Goal: Information Seeking & Learning: Learn about a topic

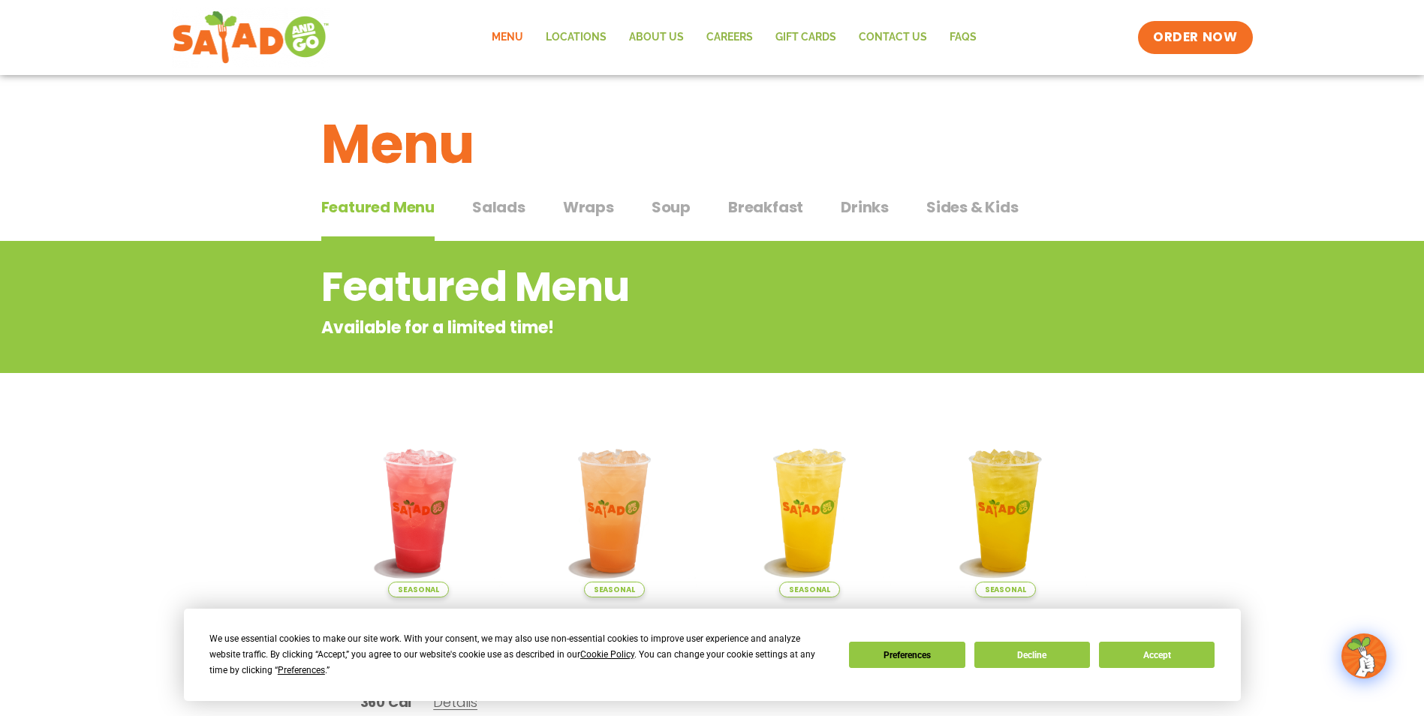
click at [567, 201] on span "Wraps" at bounding box center [588, 207] width 51 height 23
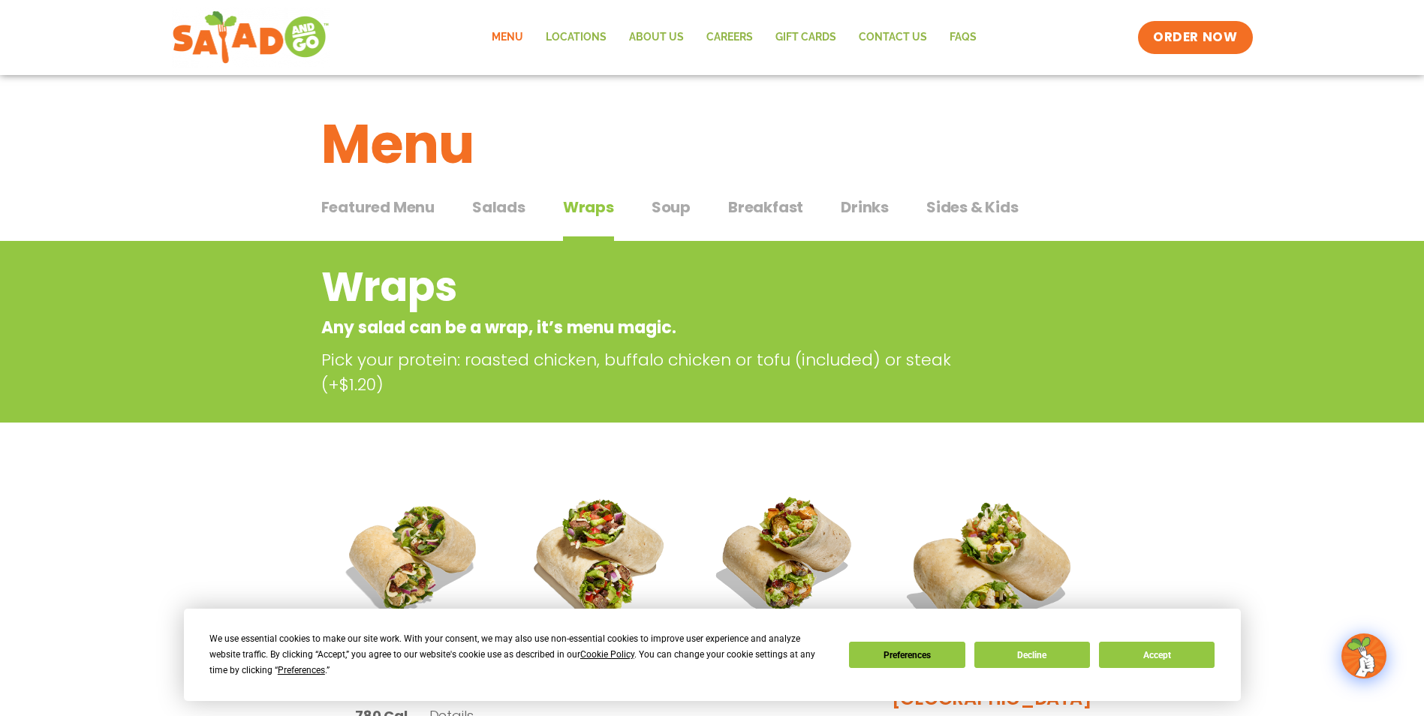
click at [669, 209] on span "Soup" at bounding box center [670, 207] width 39 height 23
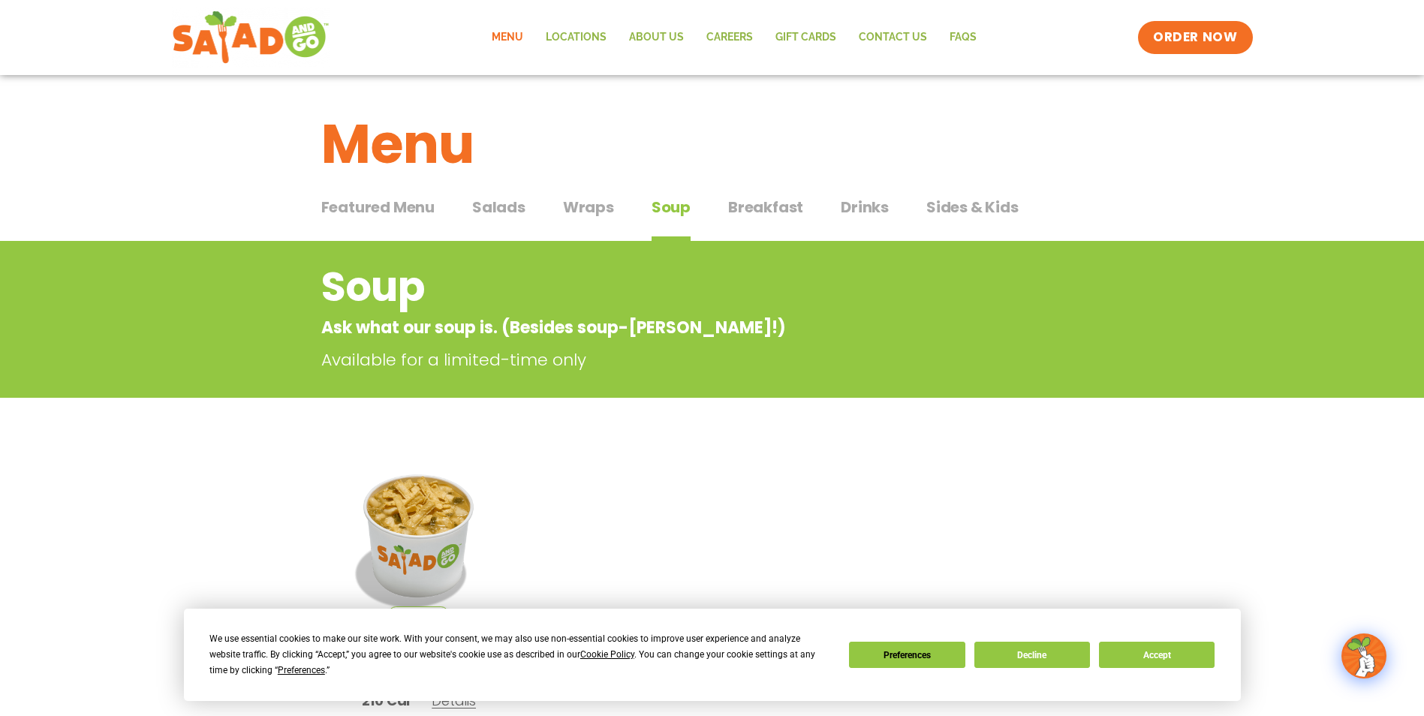
click at [759, 194] on div "Featured Menu Featured Menu Salads Salads Wraps Wraps Soup Soup Breakfast Break…" at bounding box center [712, 216] width 782 height 51
click at [748, 201] on span "Breakfast" at bounding box center [765, 207] width 75 height 23
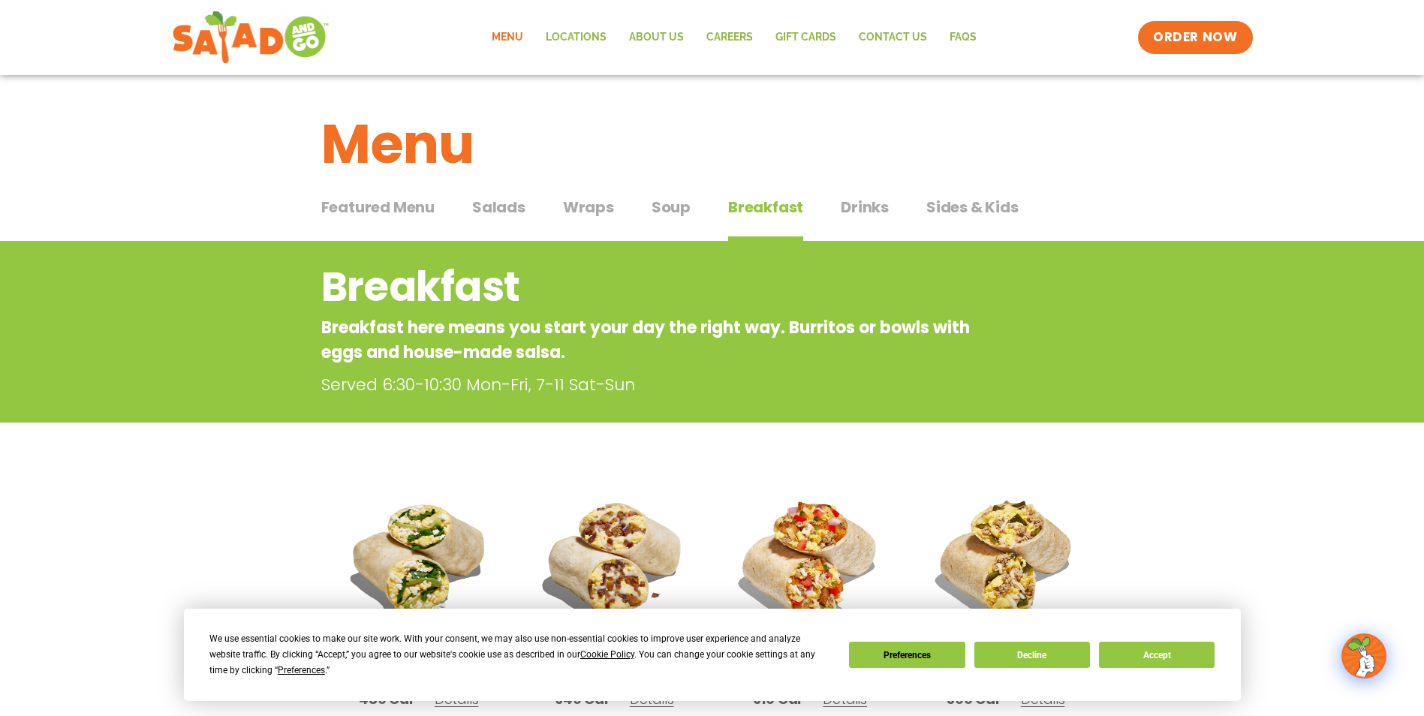
click at [513, 211] on span "Salads" at bounding box center [498, 207] width 53 height 23
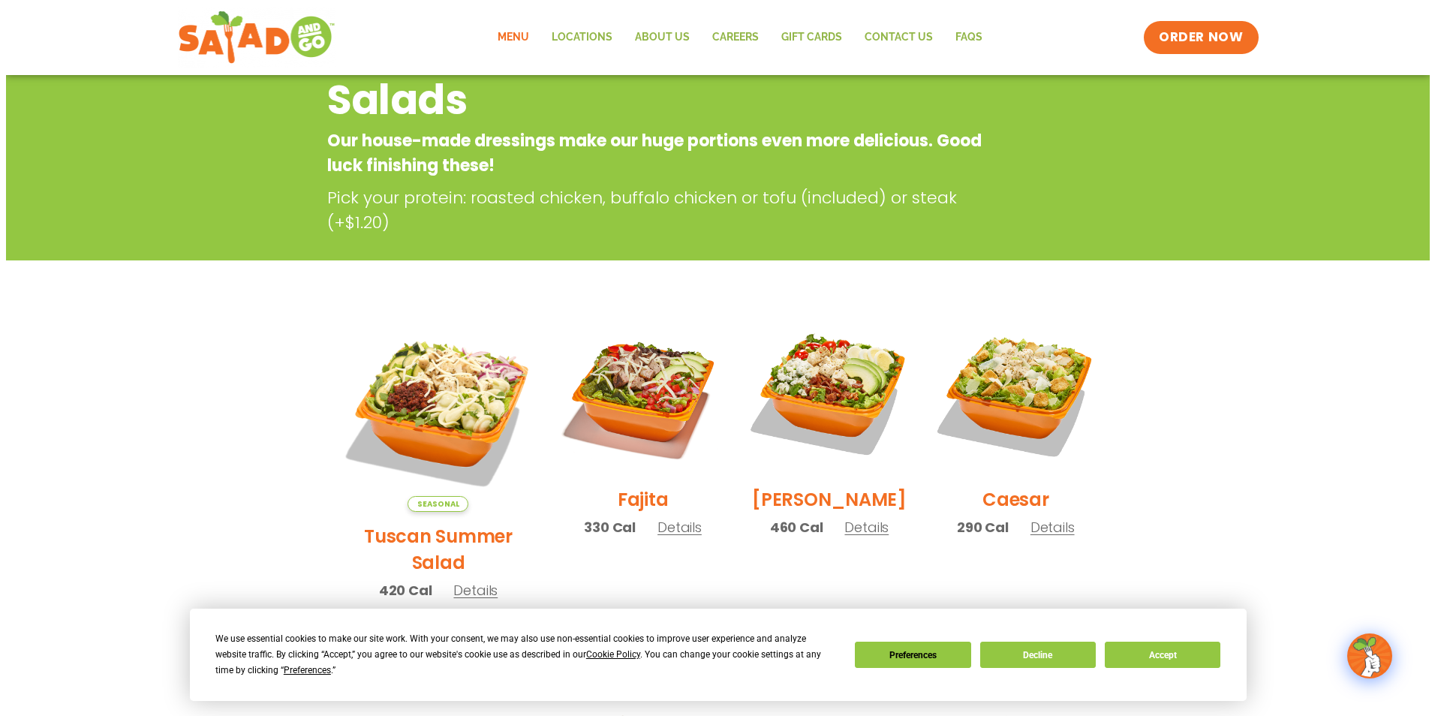
scroll to position [225, 0]
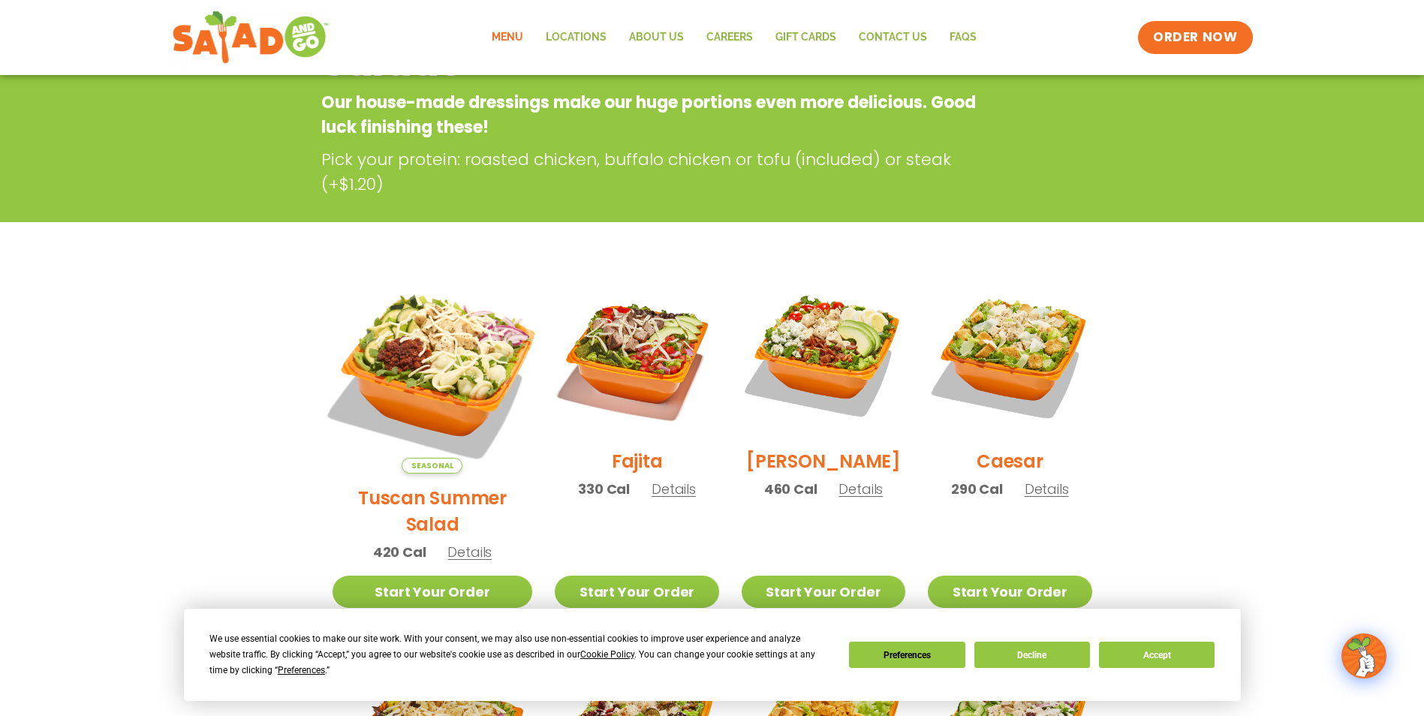
click at [436, 383] on img at bounding box center [431, 373] width 235 height 235
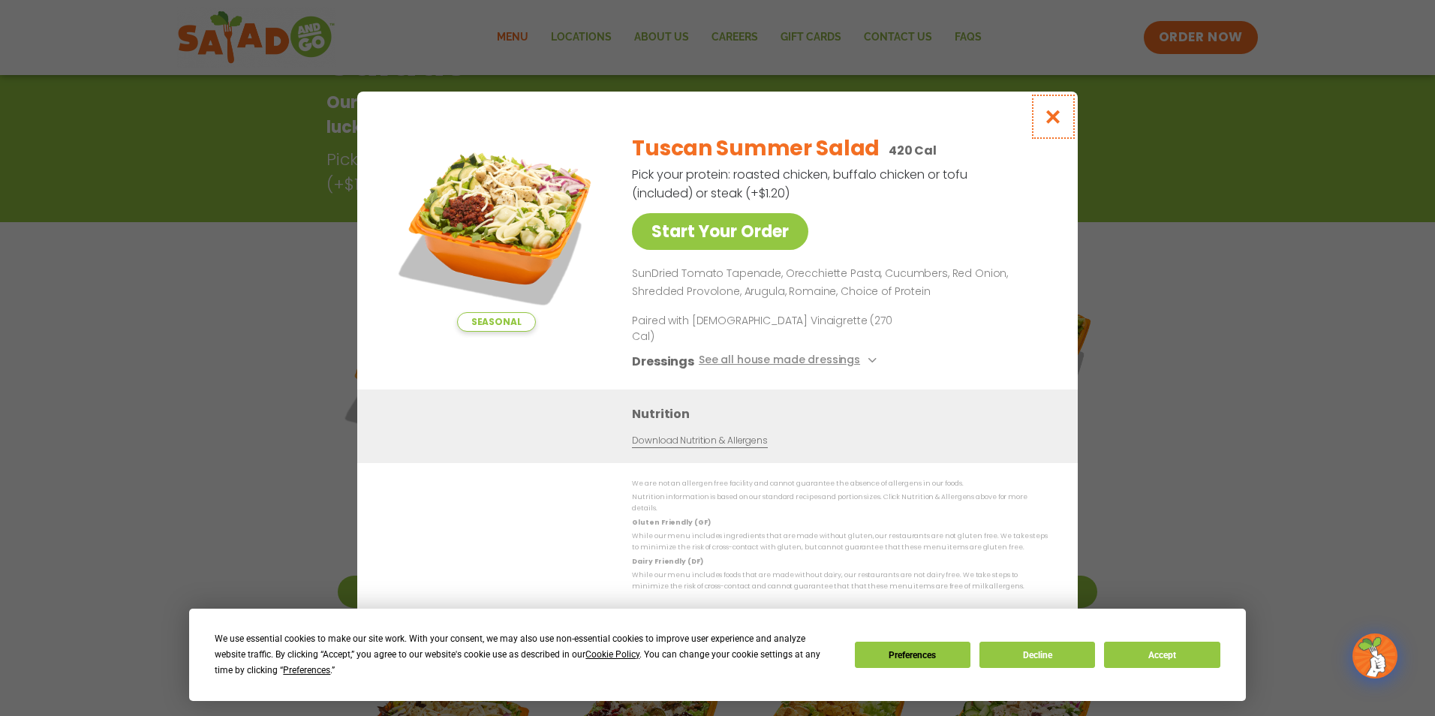
click at [1057, 125] on icon "Close modal" at bounding box center [1053, 117] width 19 height 16
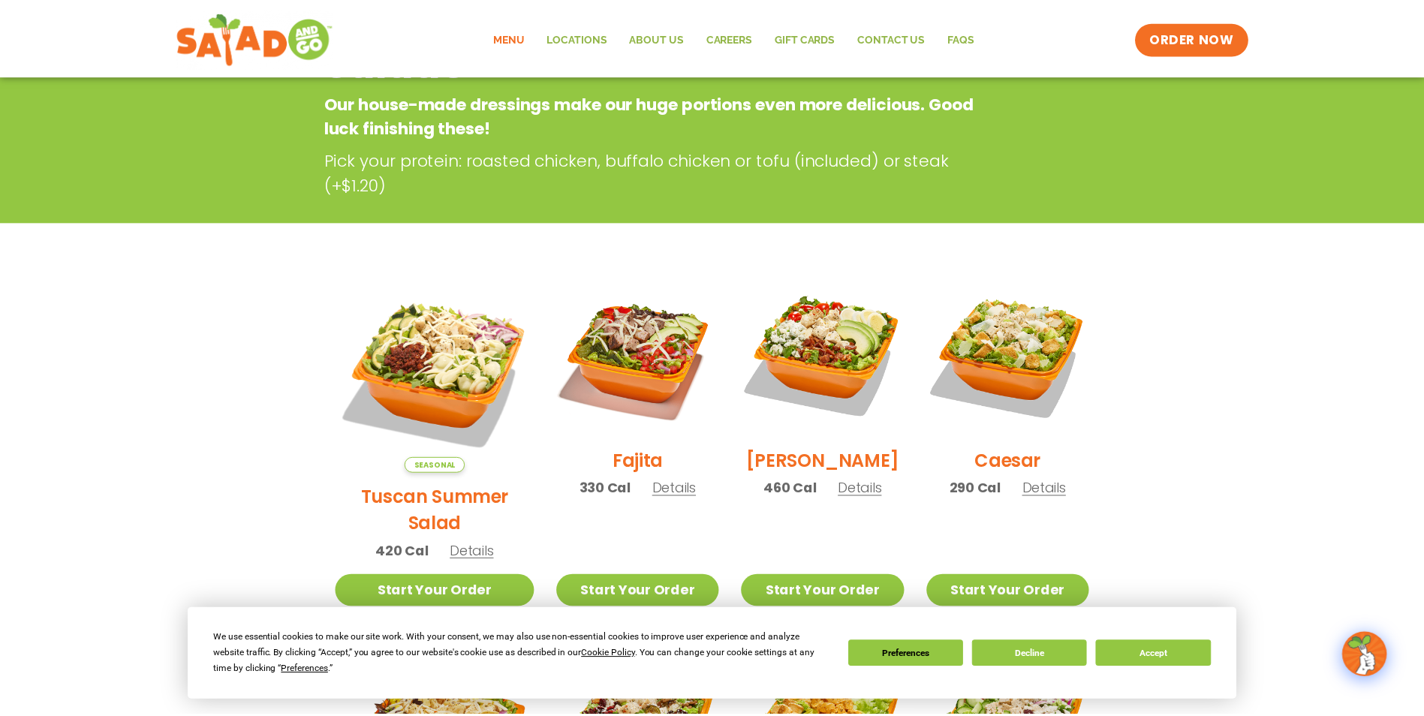
scroll to position [241, 0]
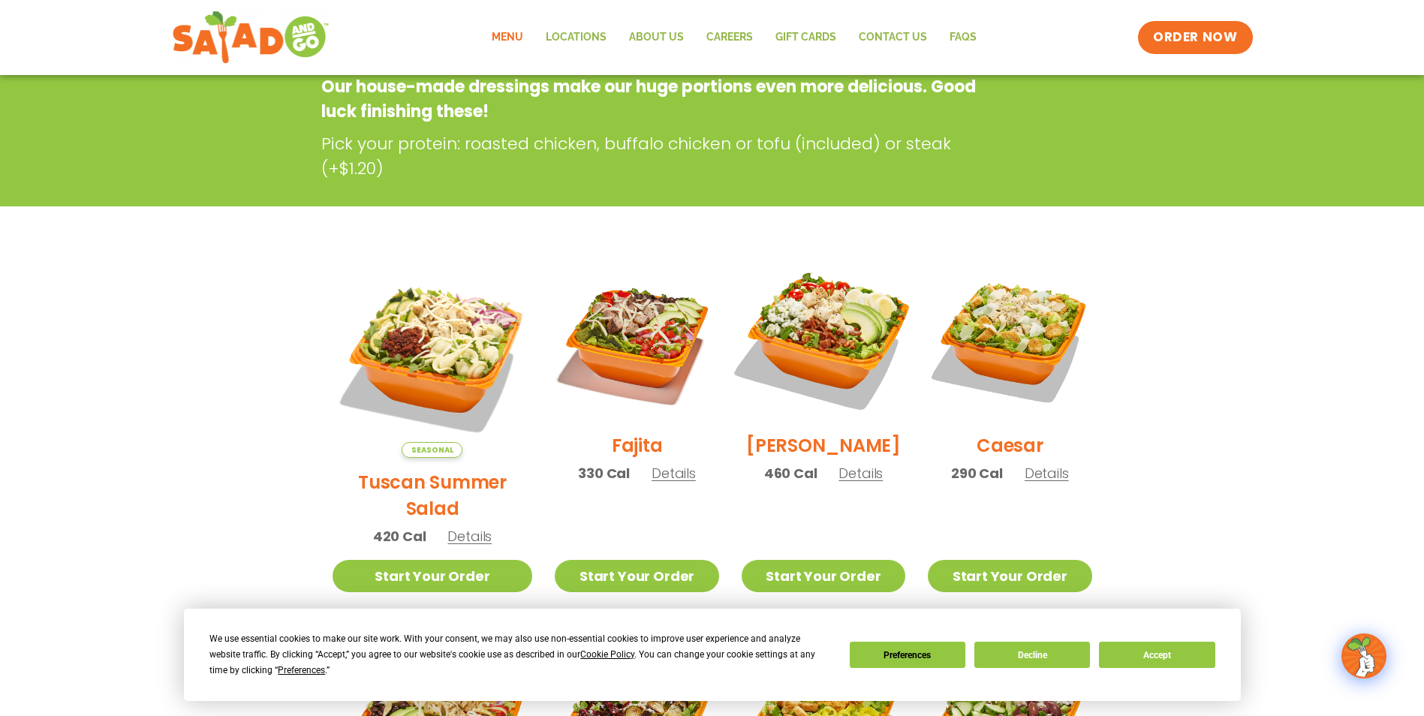
click at [774, 342] on img at bounding box center [823, 339] width 192 height 192
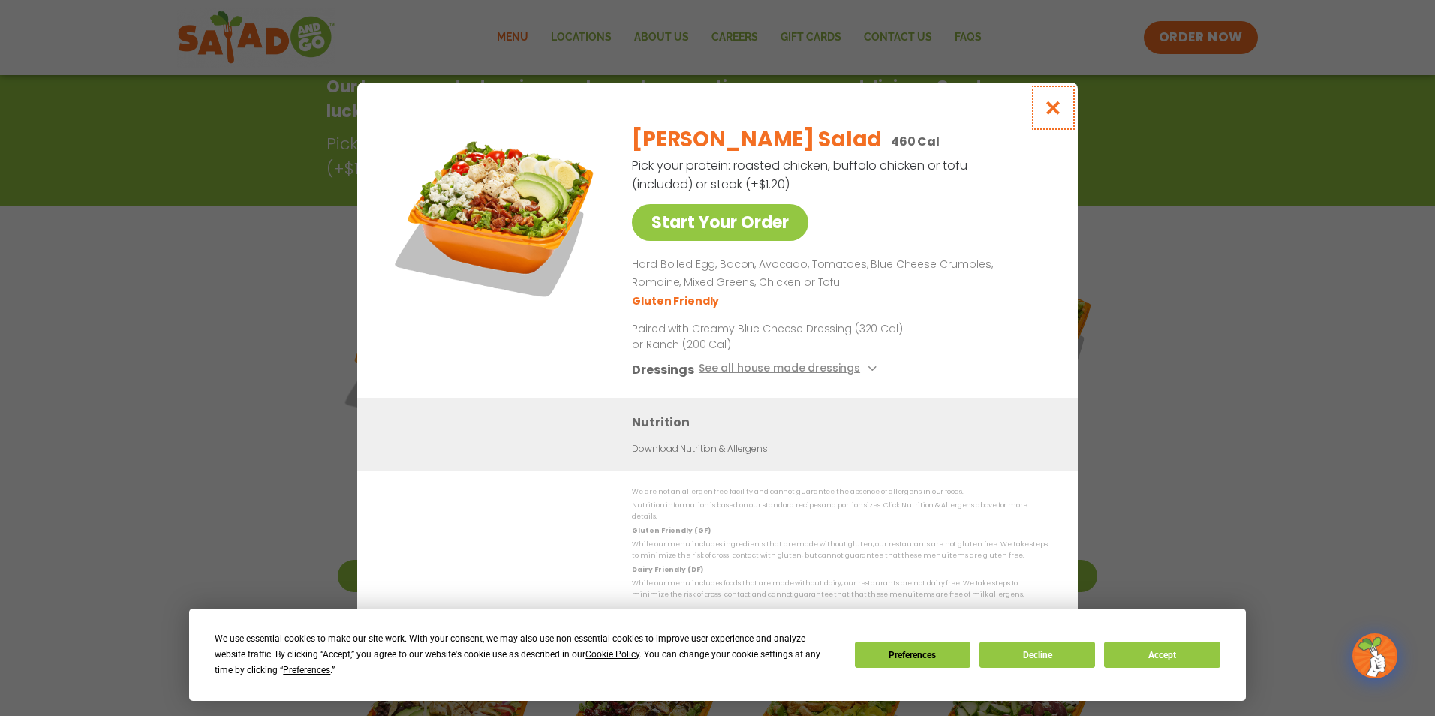
click at [1051, 116] on icon "Close modal" at bounding box center [1053, 108] width 19 height 16
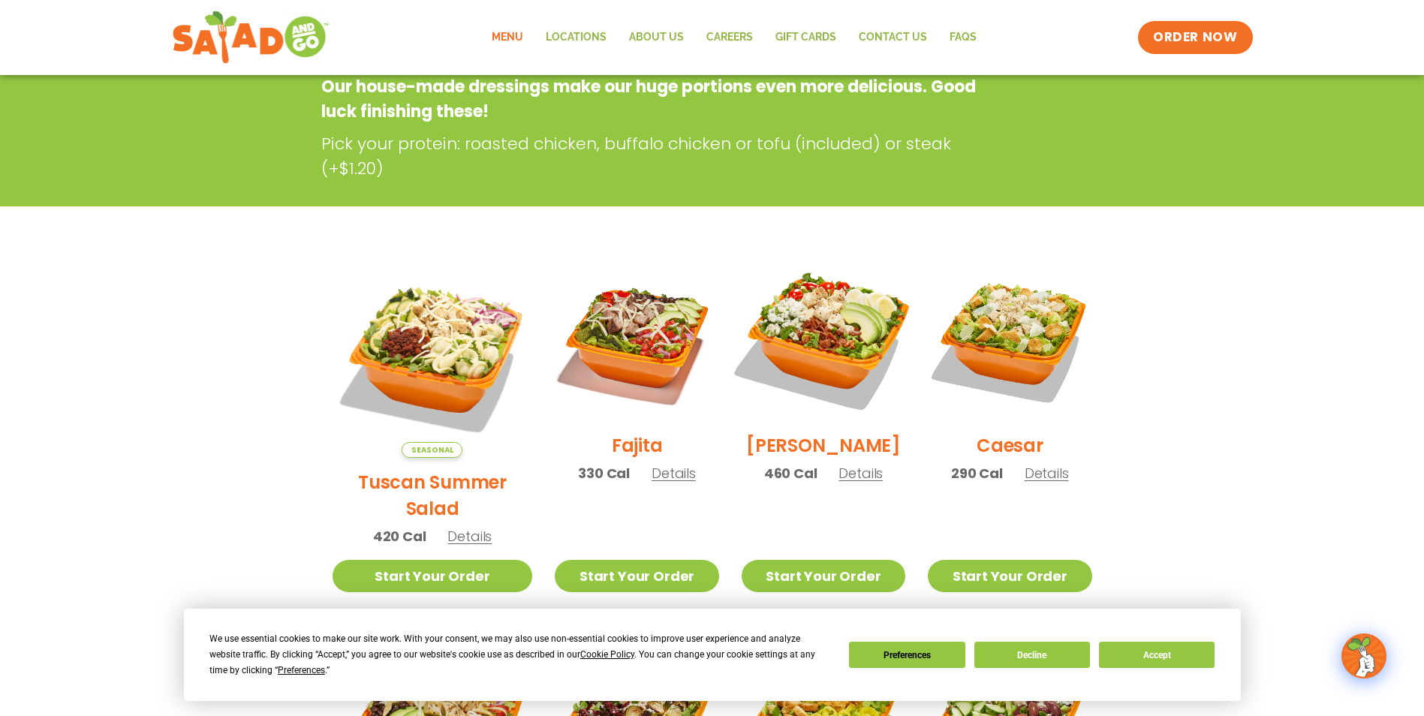
click at [813, 356] on img at bounding box center [823, 339] width 192 height 192
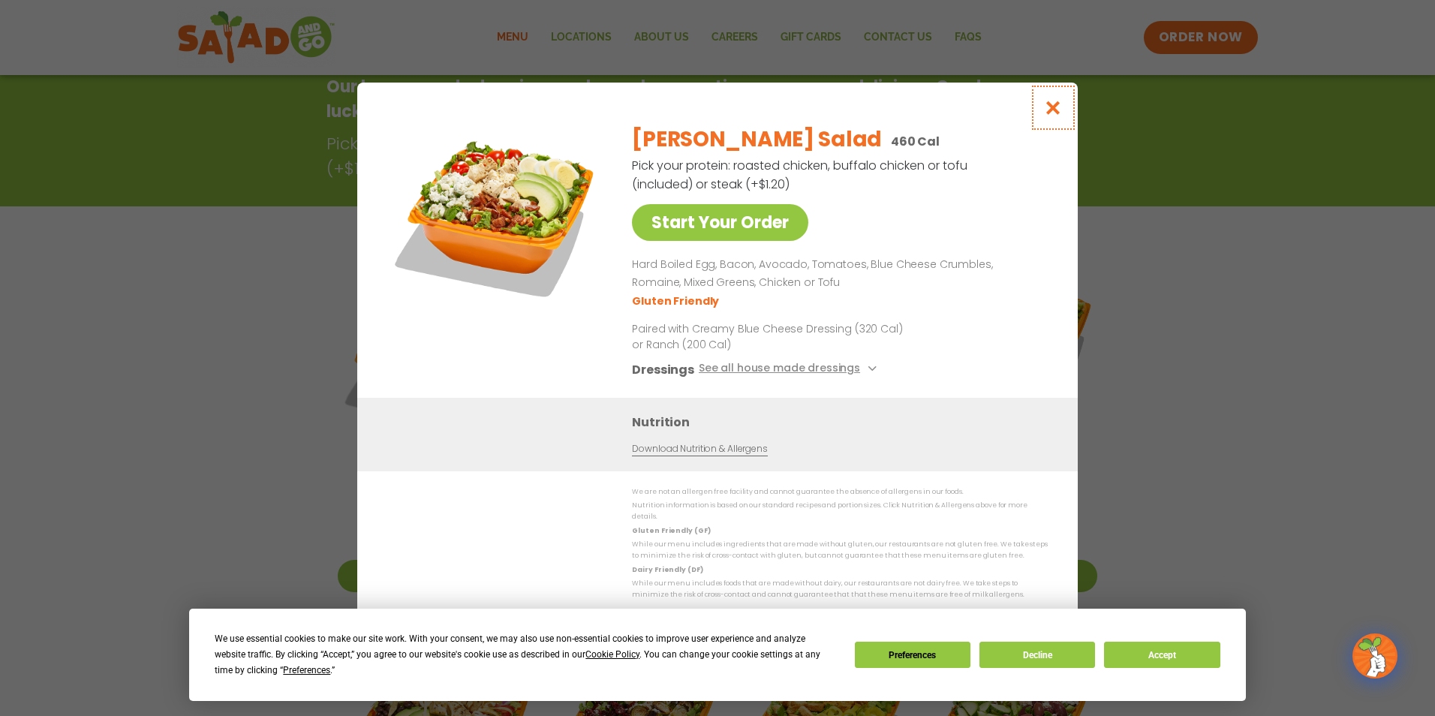
click at [1054, 110] on icon "Close modal" at bounding box center [1053, 108] width 19 height 16
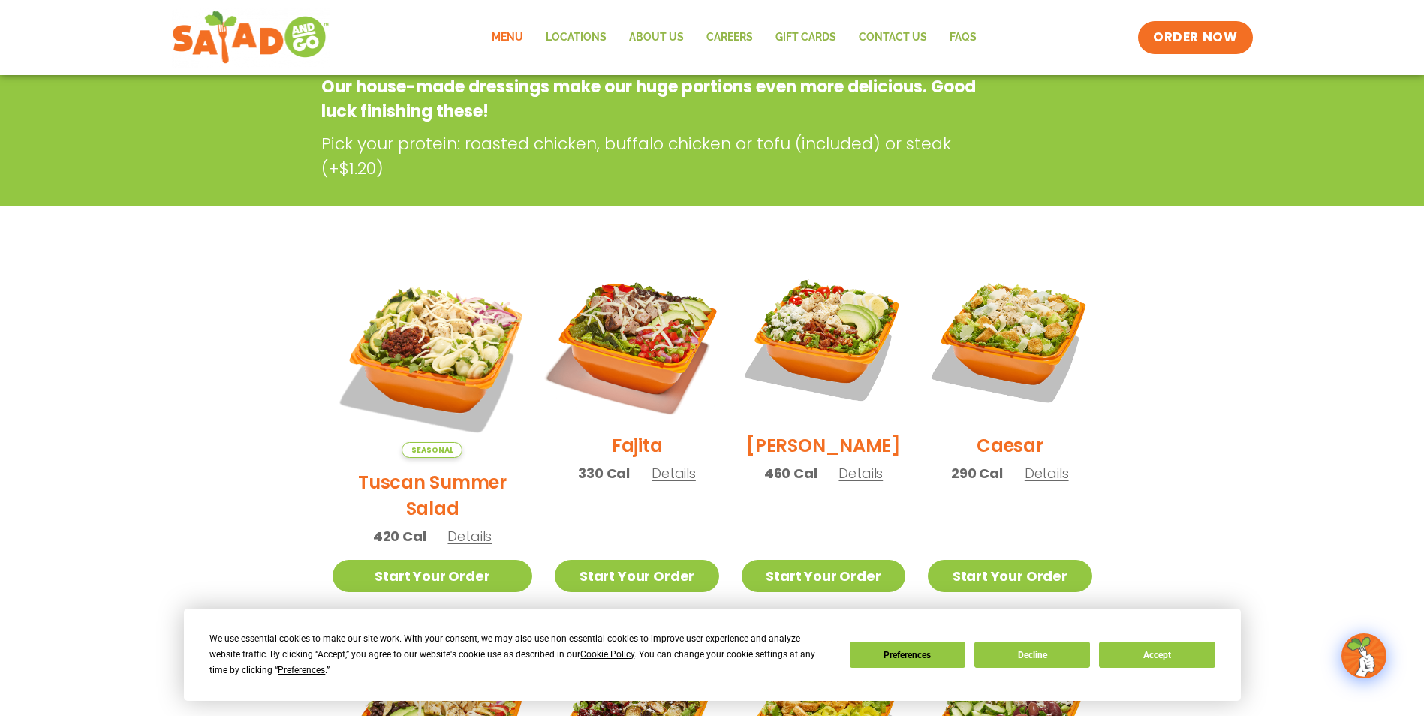
click at [635, 346] on img at bounding box center [636, 339] width 192 height 192
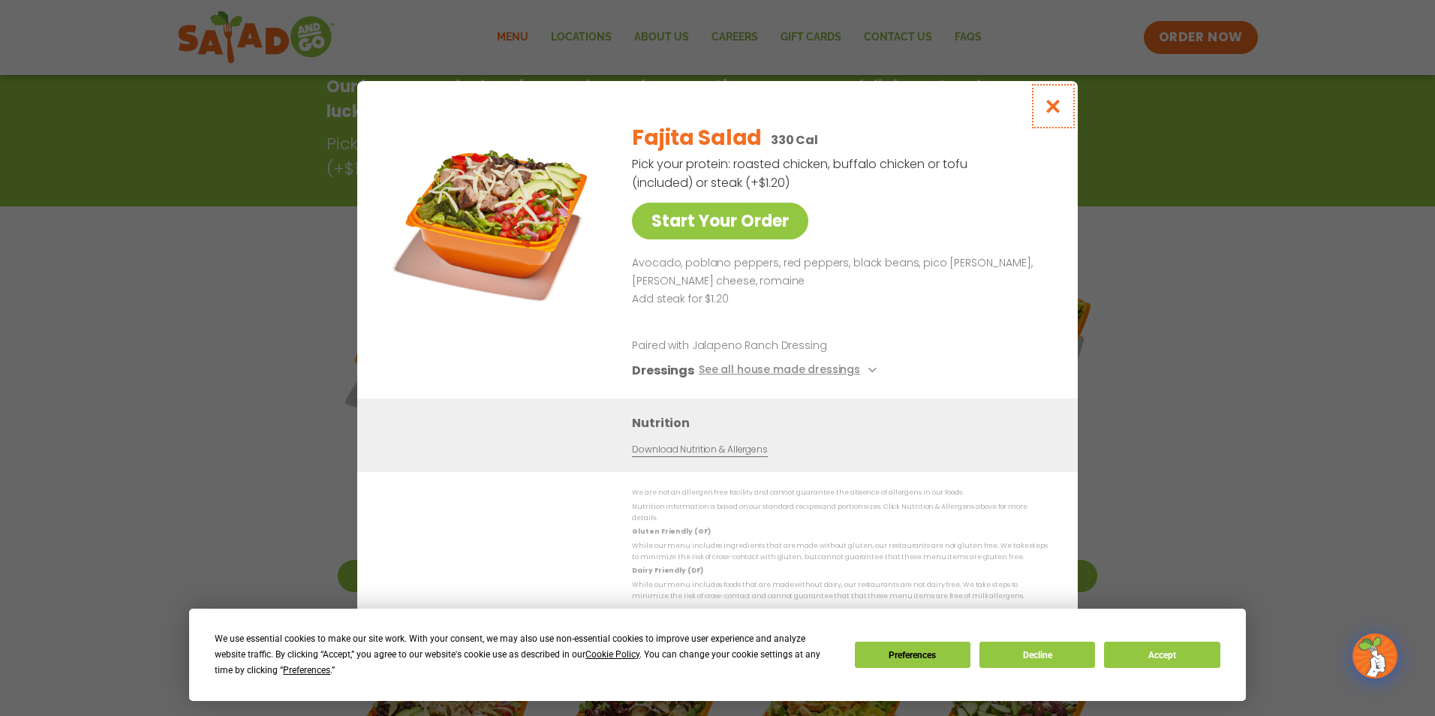
click at [1061, 117] on button "Close modal" at bounding box center [1053, 106] width 49 height 50
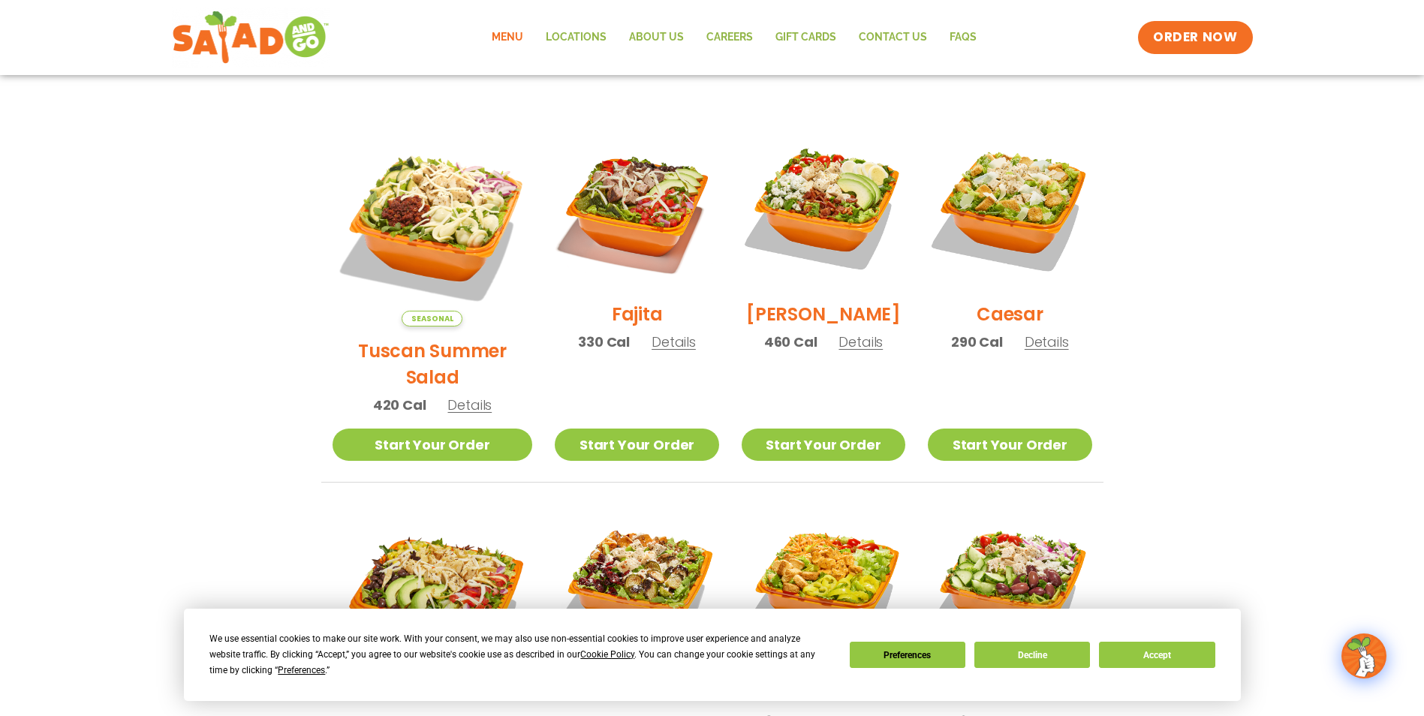
scroll to position [541, 0]
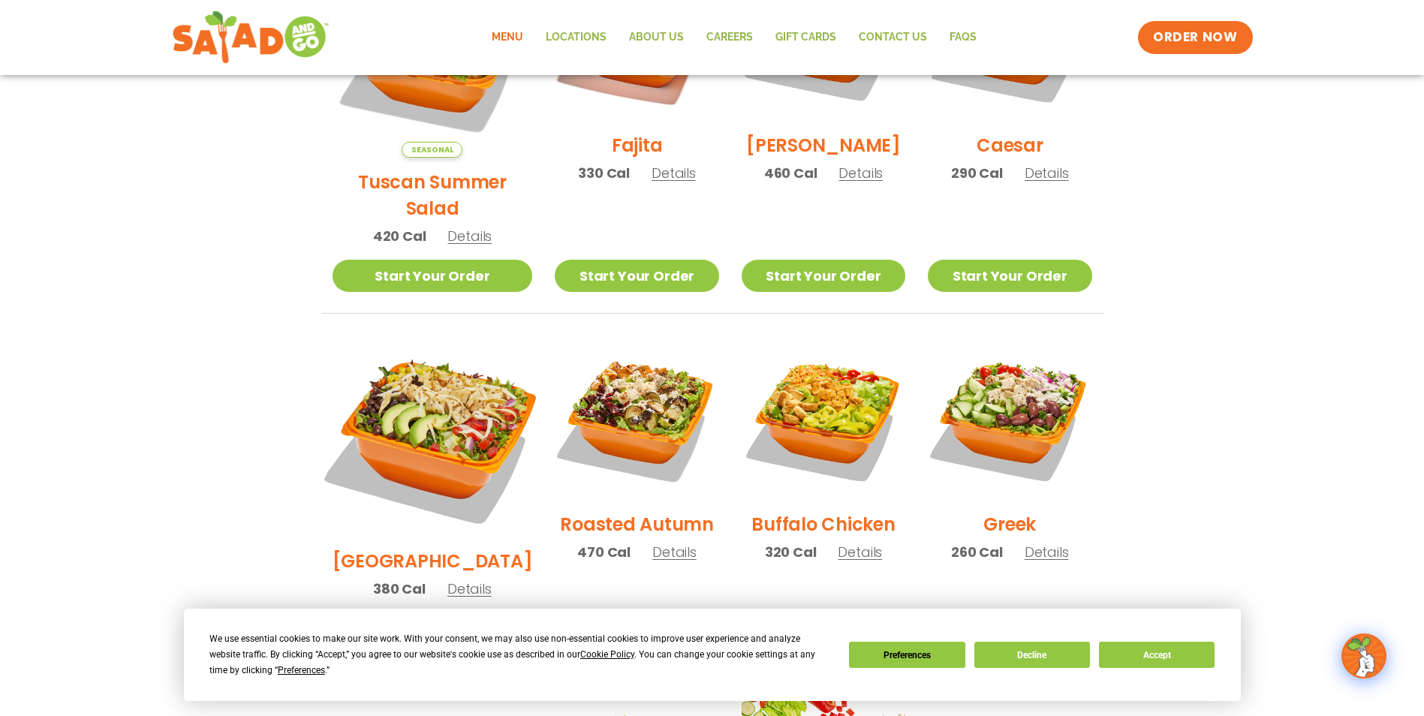
click at [410, 410] on img at bounding box center [431, 436] width 235 height 235
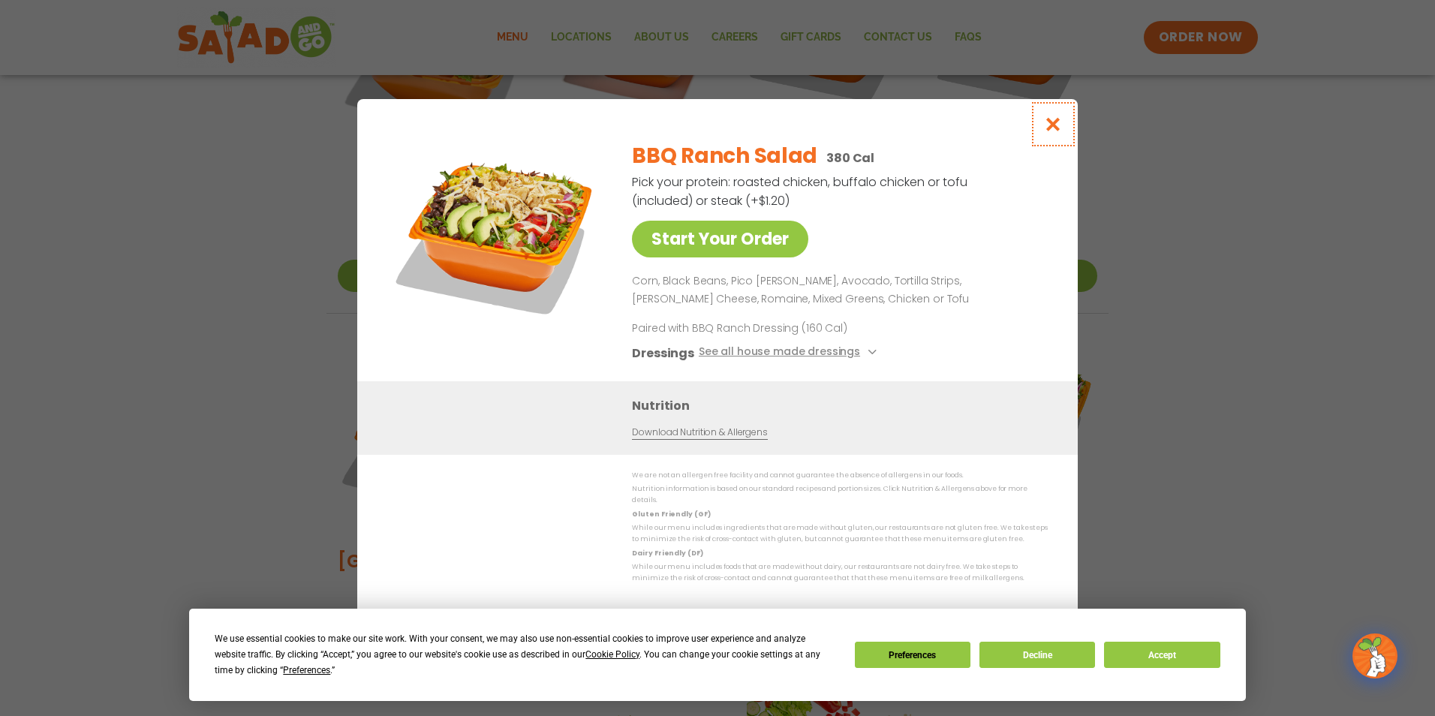
click at [1055, 132] on icon "Close modal" at bounding box center [1053, 124] width 19 height 16
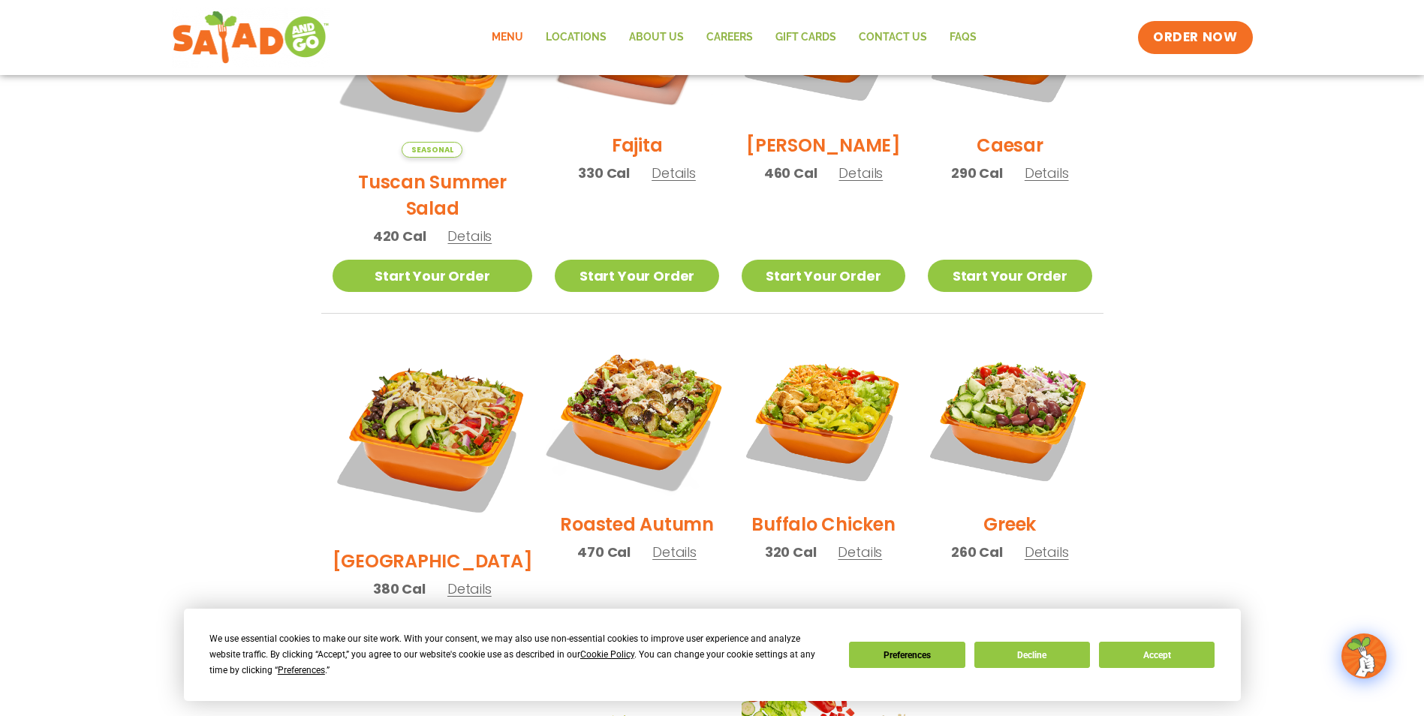
click at [627, 410] on img at bounding box center [636, 418] width 192 height 192
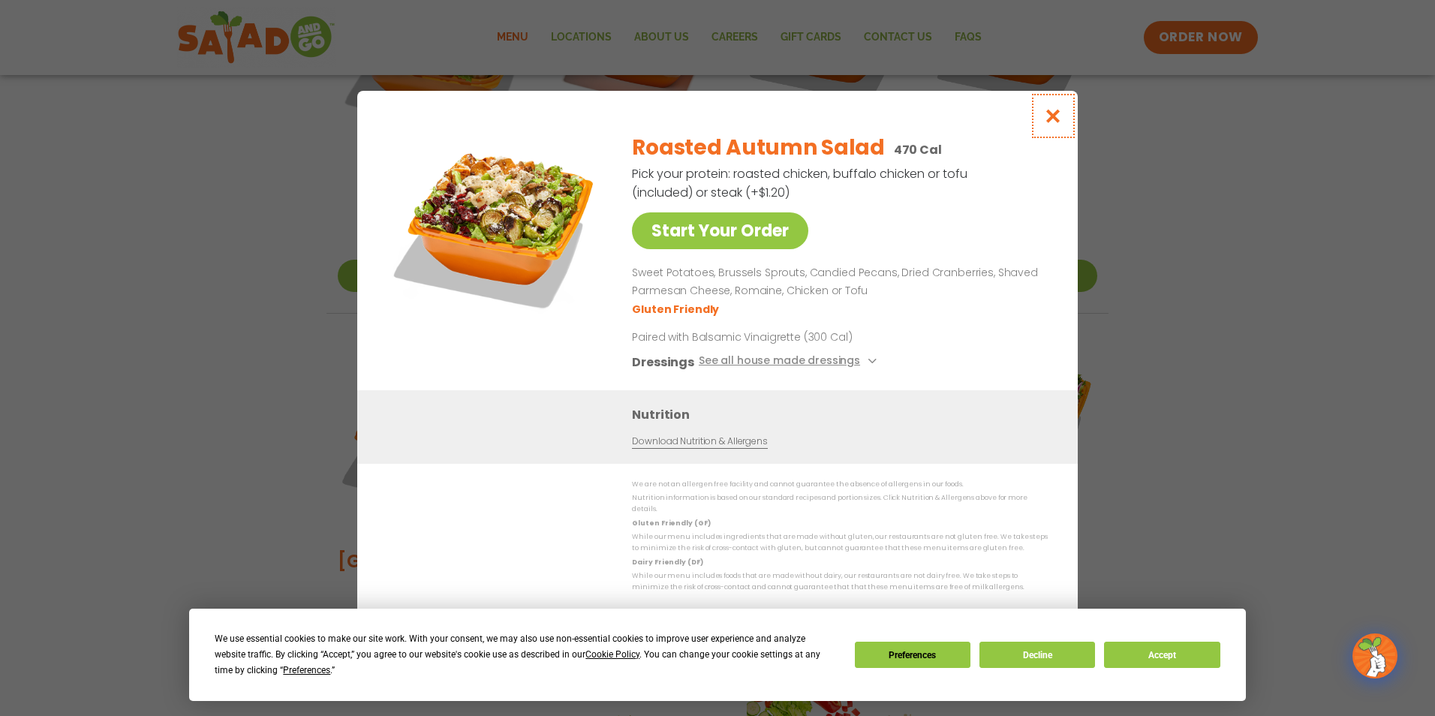
click at [1052, 124] on icon "Close modal" at bounding box center [1053, 116] width 19 height 16
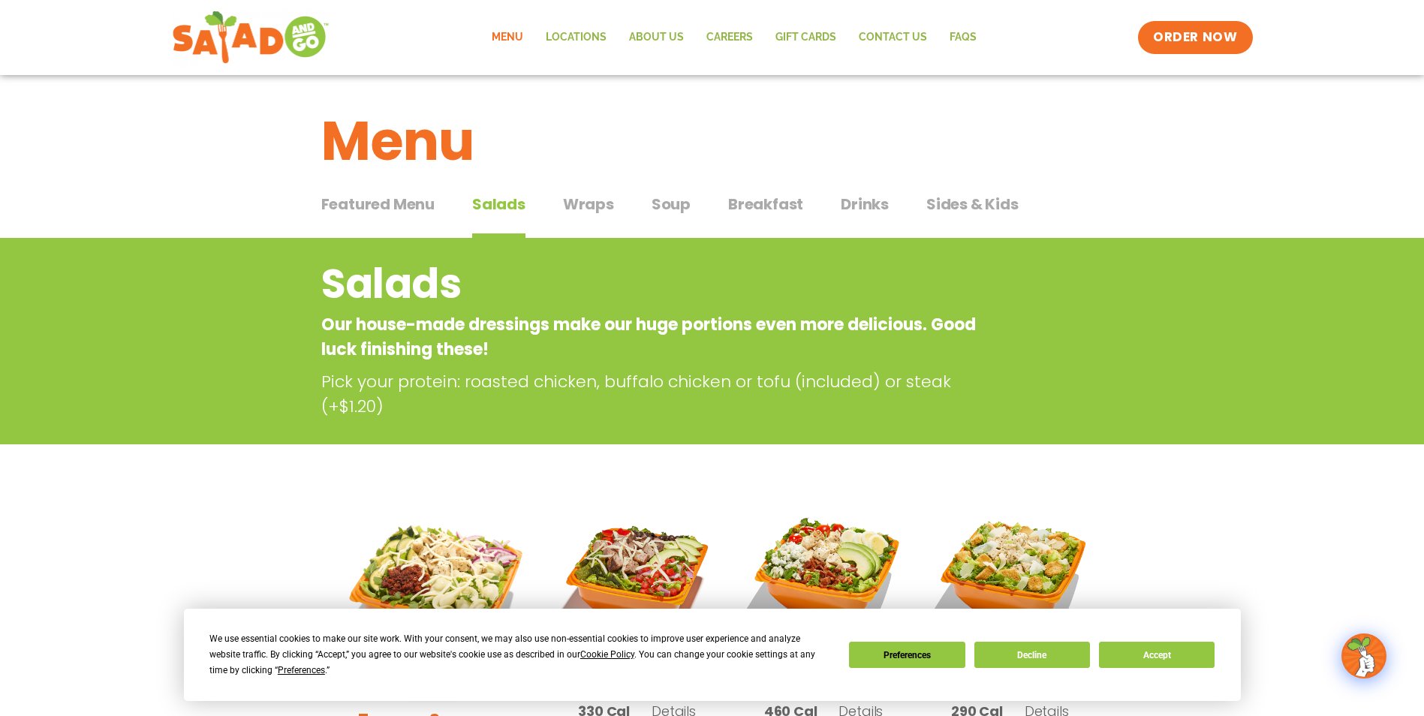
scroll to position [0, 0]
